Goal: Find specific page/section: Find specific page/section

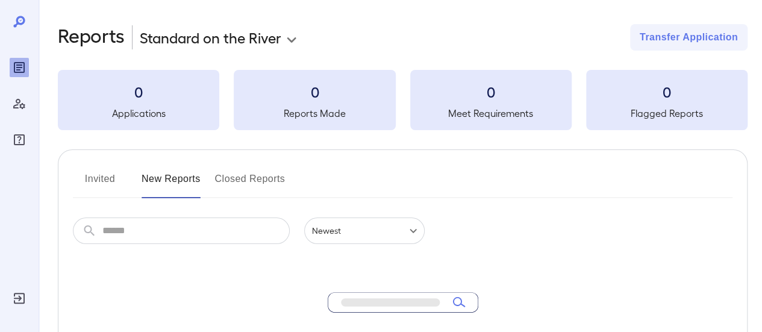
scroll to position [69, 0]
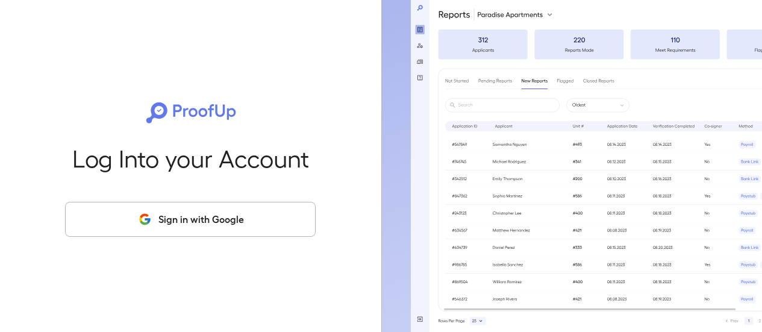
click at [201, 152] on p "Log Into your Account" at bounding box center [190, 157] width 237 height 26
click at [191, 204] on button "Sign in with Google" at bounding box center [190, 219] width 250 height 35
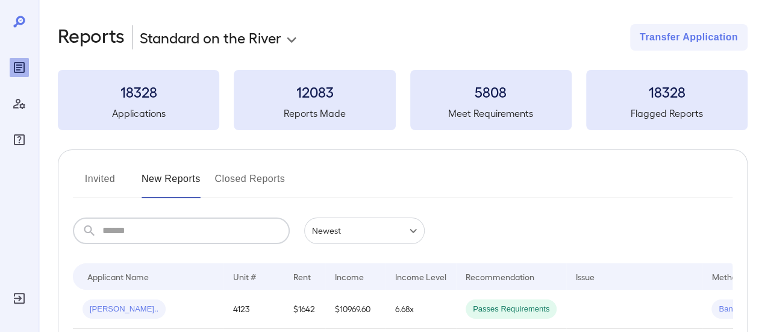
click at [146, 228] on input "text" at bounding box center [195, 230] width 187 height 26
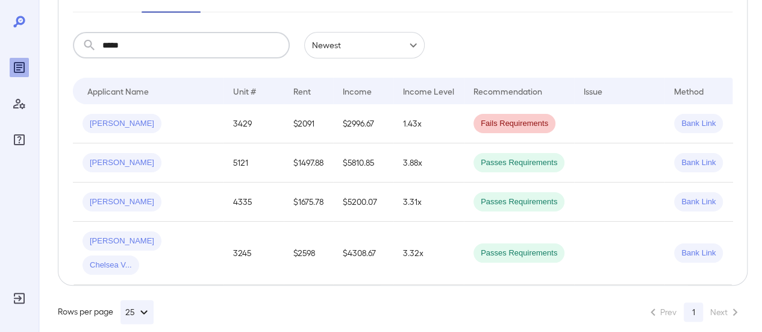
scroll to position [107, 0]
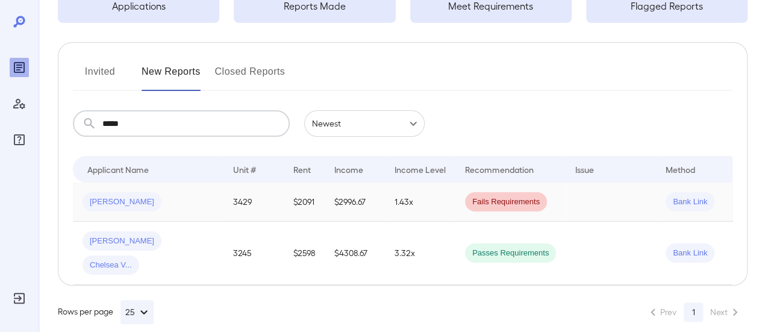
type input "****"
click at [352, 200] on td "$2996.67" at bounding box center [354, 201] width 60 height 39
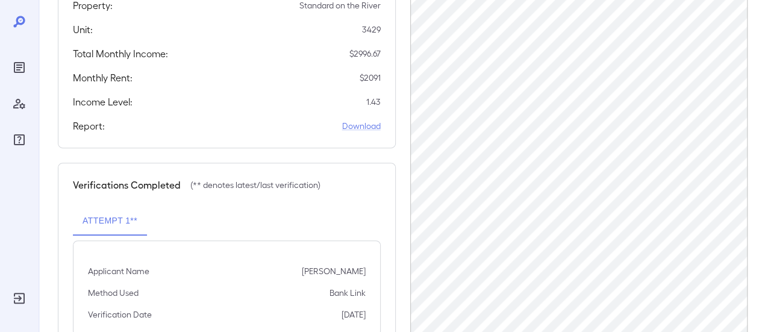
scroll to position [223, 0]
